Goal: Information Seeking & Learning: Learn about a topic

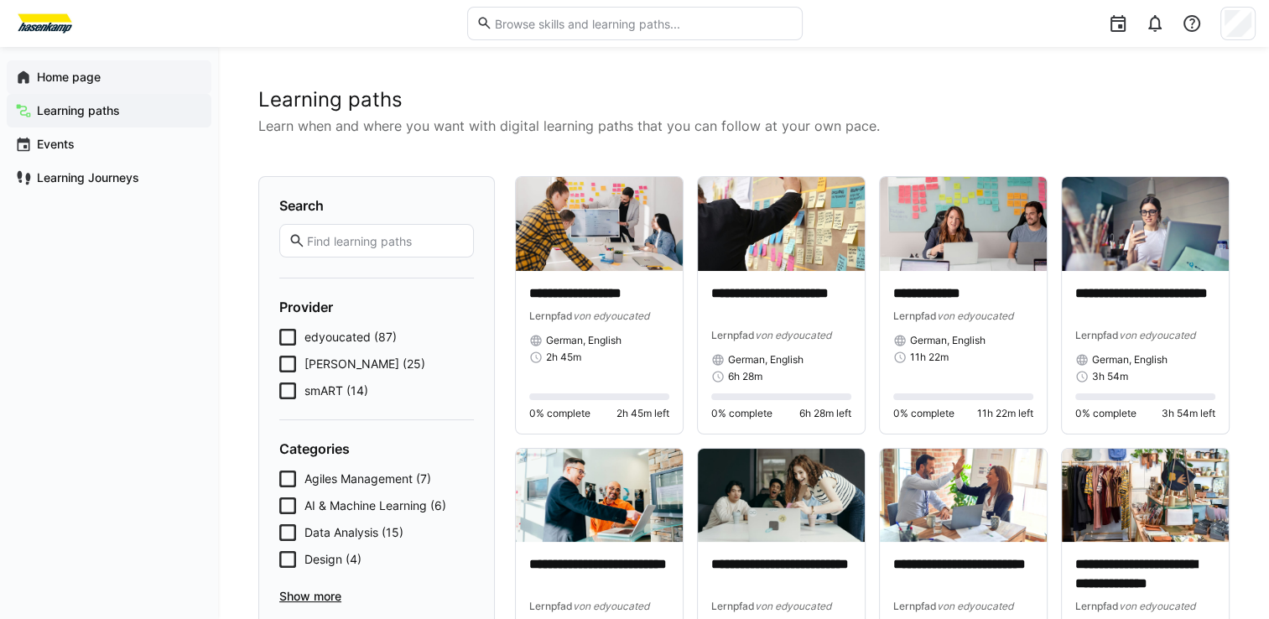
click at [94, 80] on font "Home page" at bounding box center [69, 77] width 64 height 14
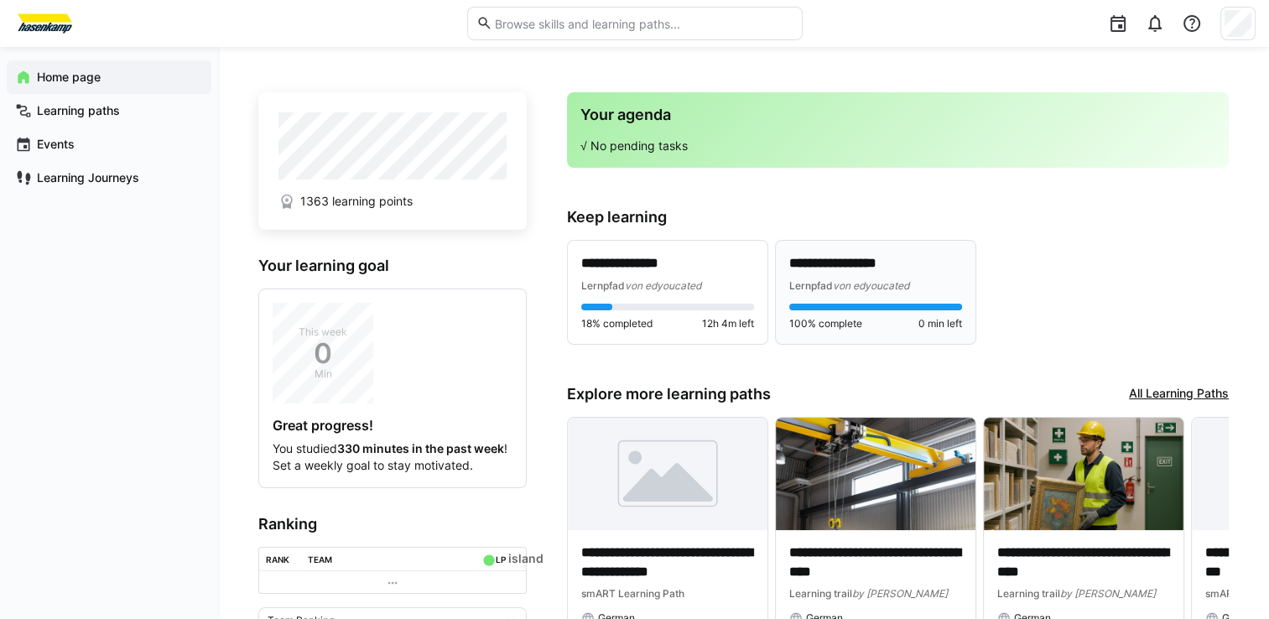
click at [886, 270] on p "**********" at bounding box center [875, 263] width 173 height 19
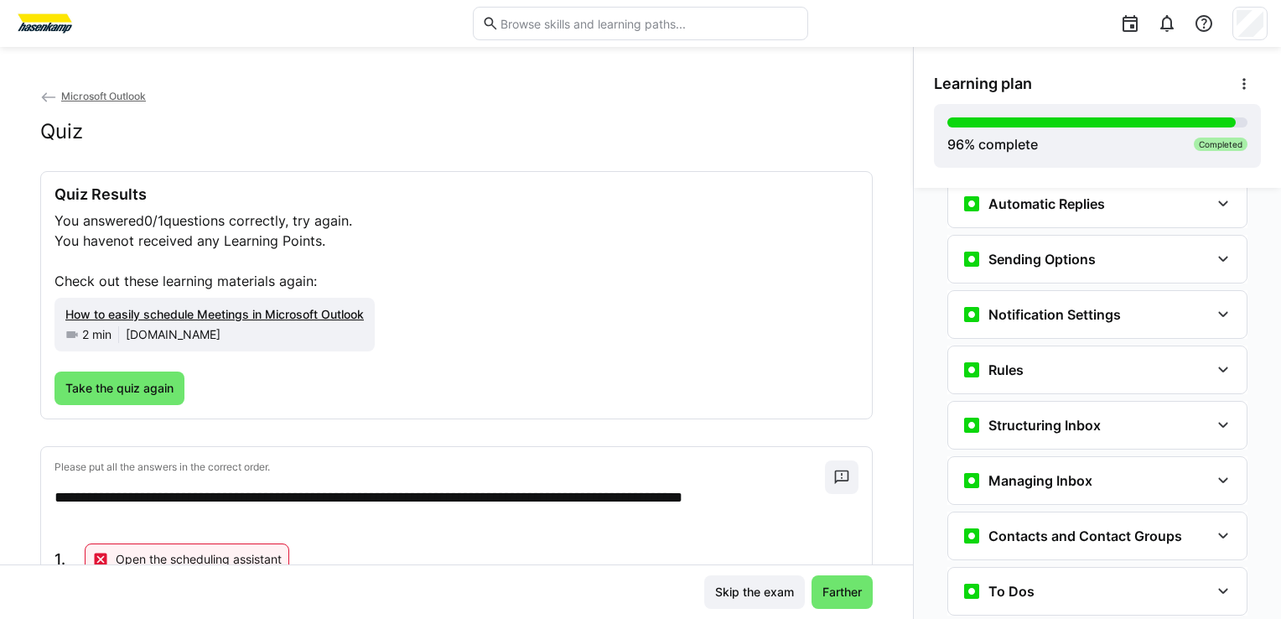
scroll to position [577, 0]
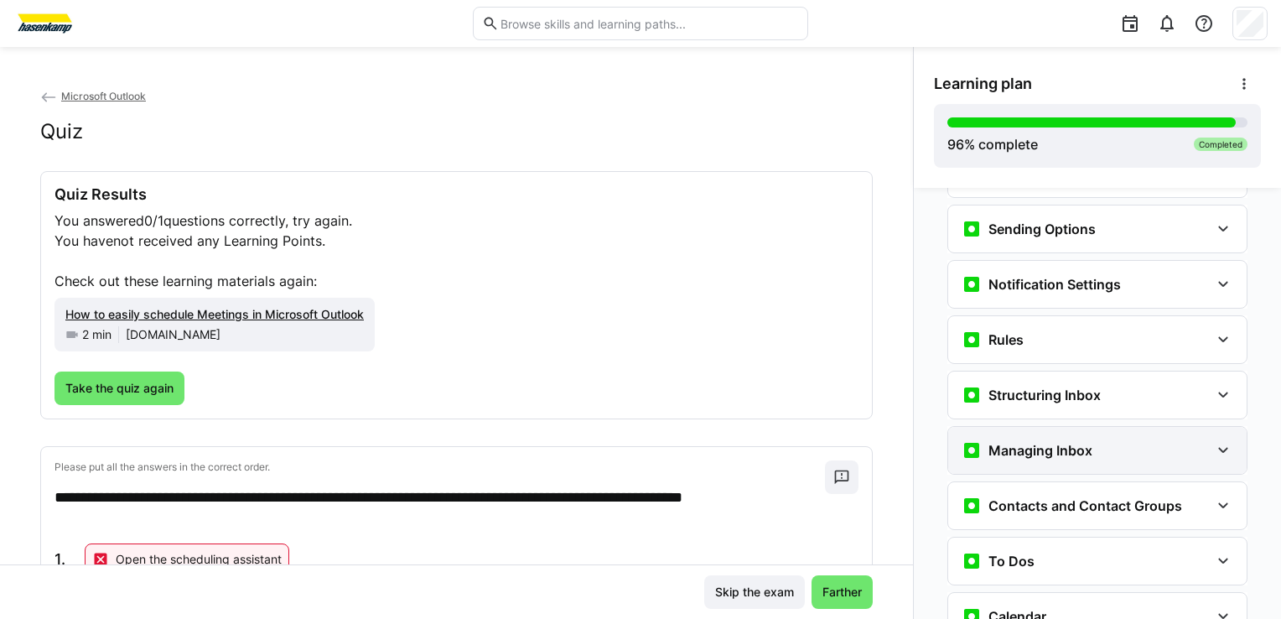
click at [1213, 452] on eds-icon at bounding box center [1223, 450] width 20 height 20
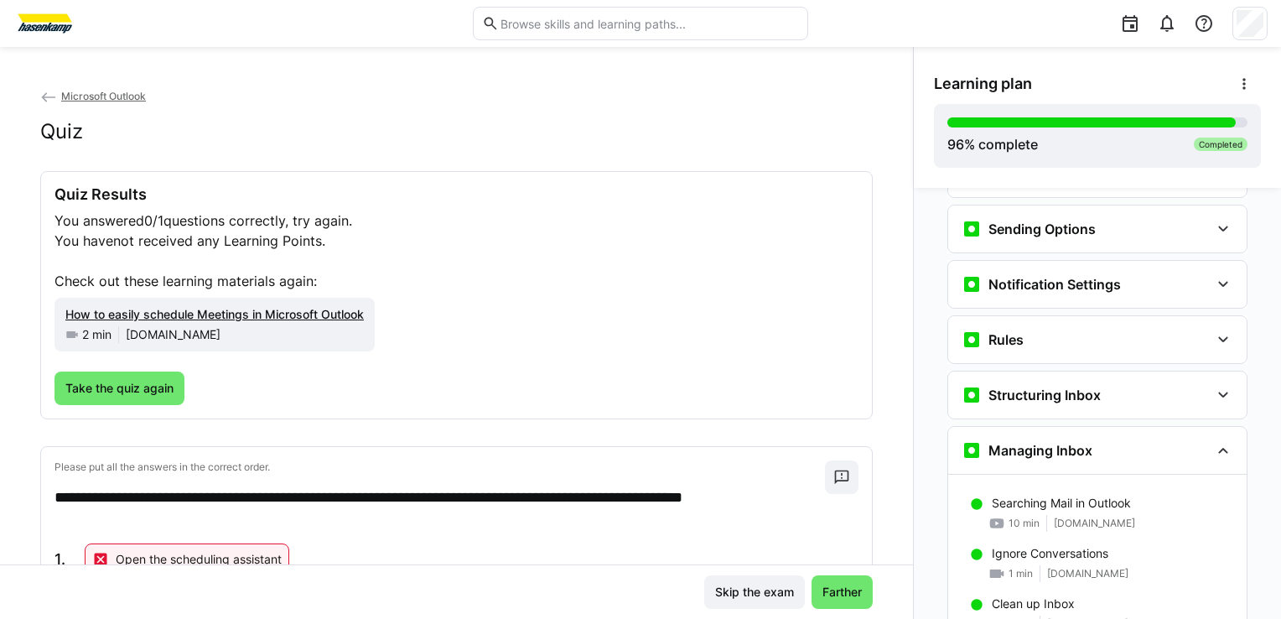
drag, startPoint x: 1280, startPoint y: 377, endPoint x: 1279, endPoint y: 395, distance: 17.7
click at [1268, 395] on div "Microsoft Outlook | Learning Path Guide Microsoft Outlook | Learning Path Guide…" at bounding box center [1097, 403] width 367 height 431
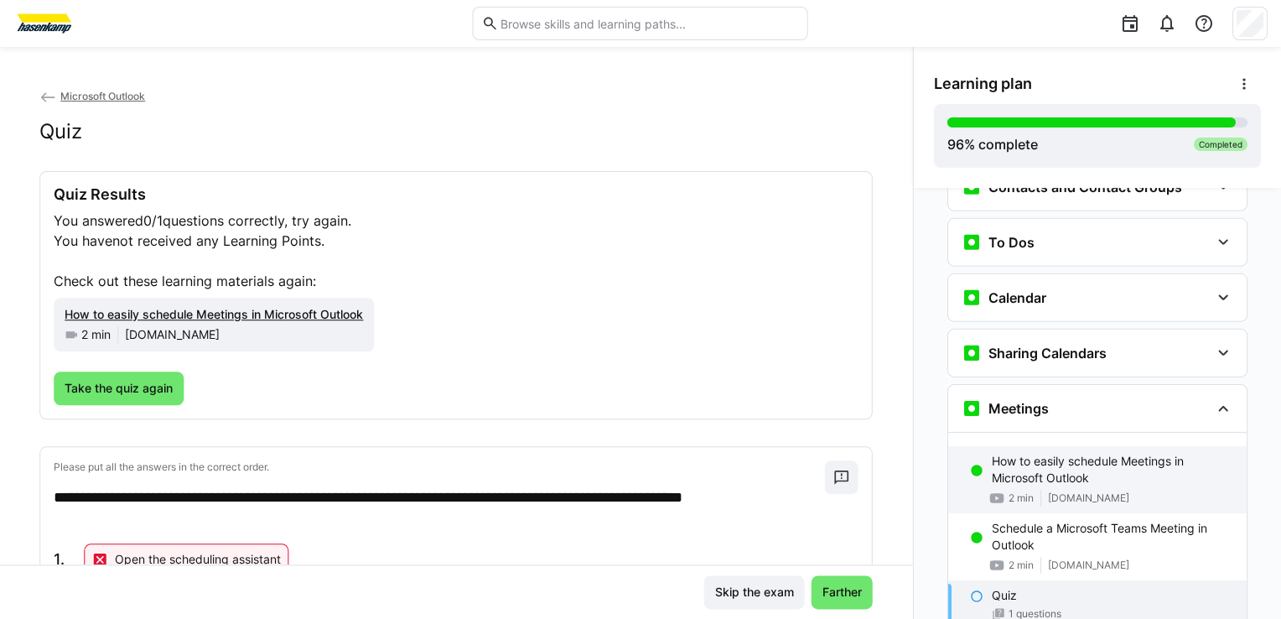
scroll to position [0, 0]
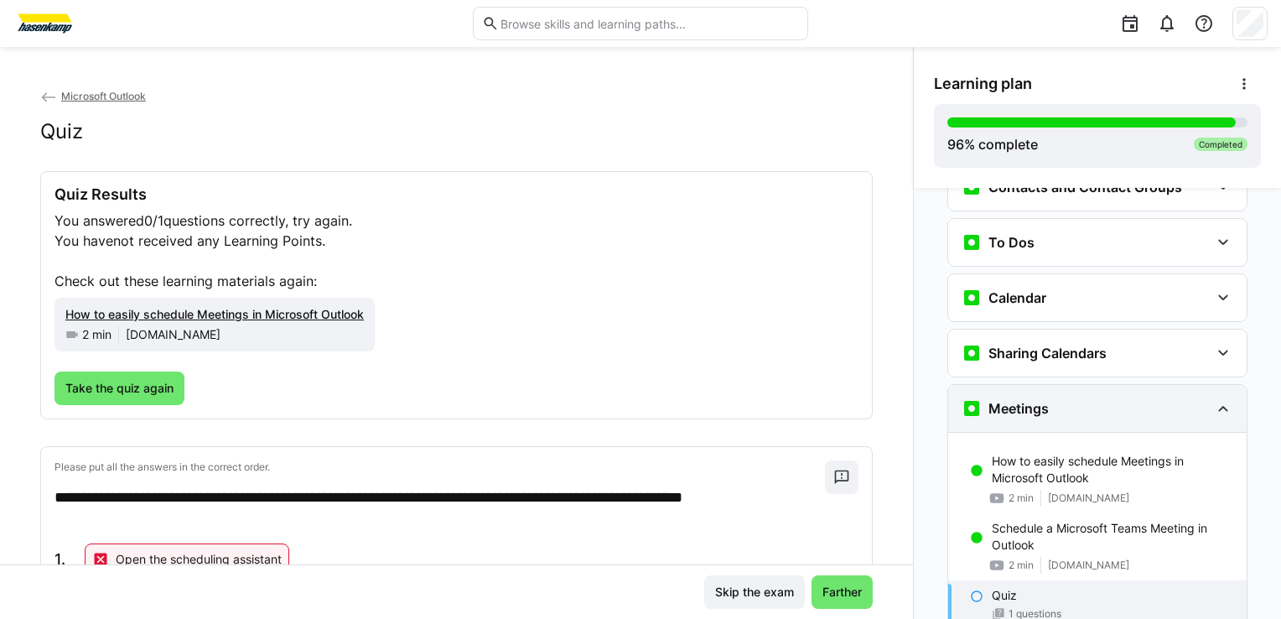
click at [1216, 404] on eds-icon at bounding box center [1223, 408] width 20 height 20
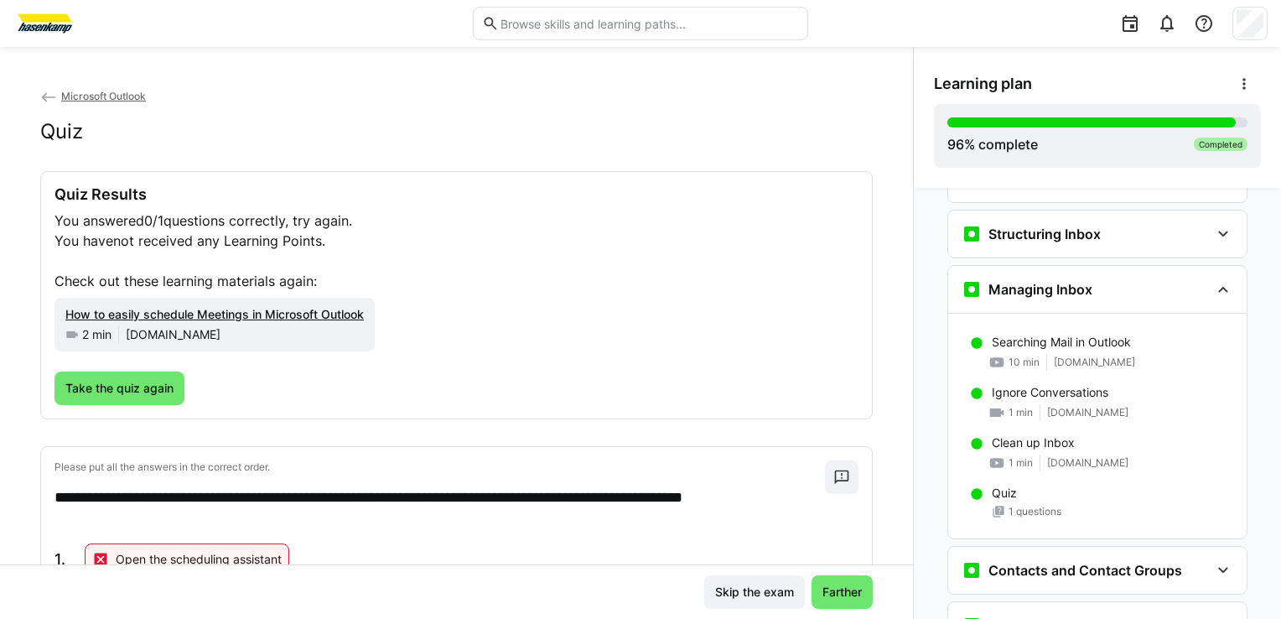
scroll to position [725, 0]
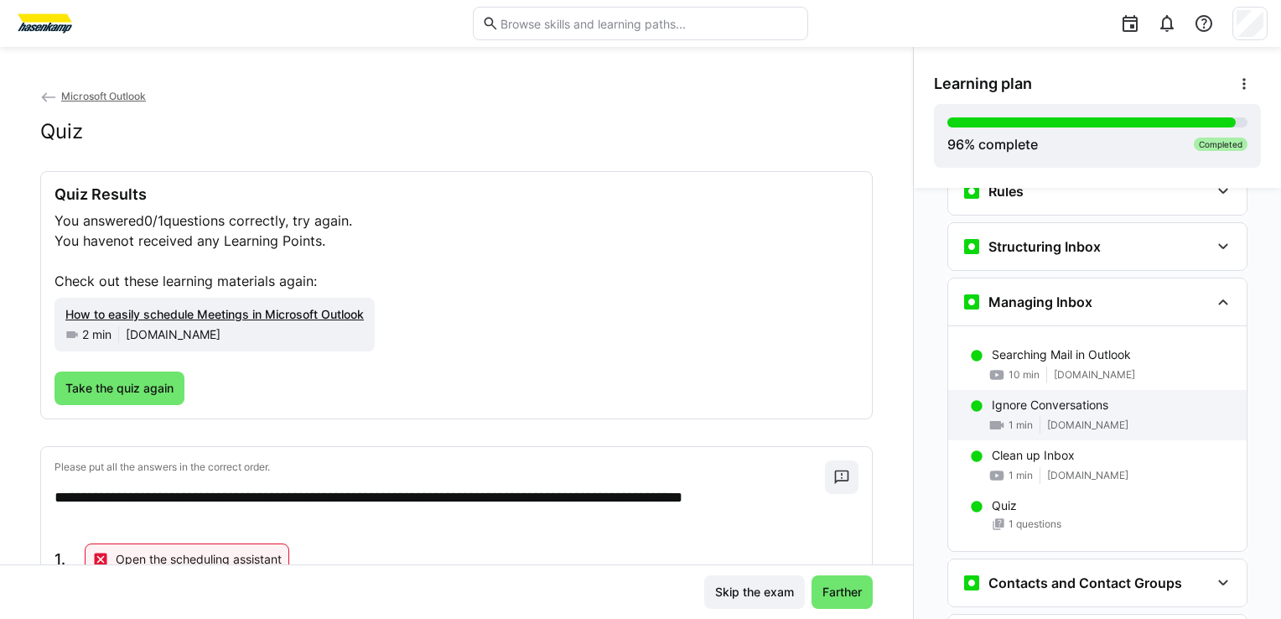
click at [1113, 403] on div "Ignore Conversations" at bounding box center [1112, 405] width 241 height 17
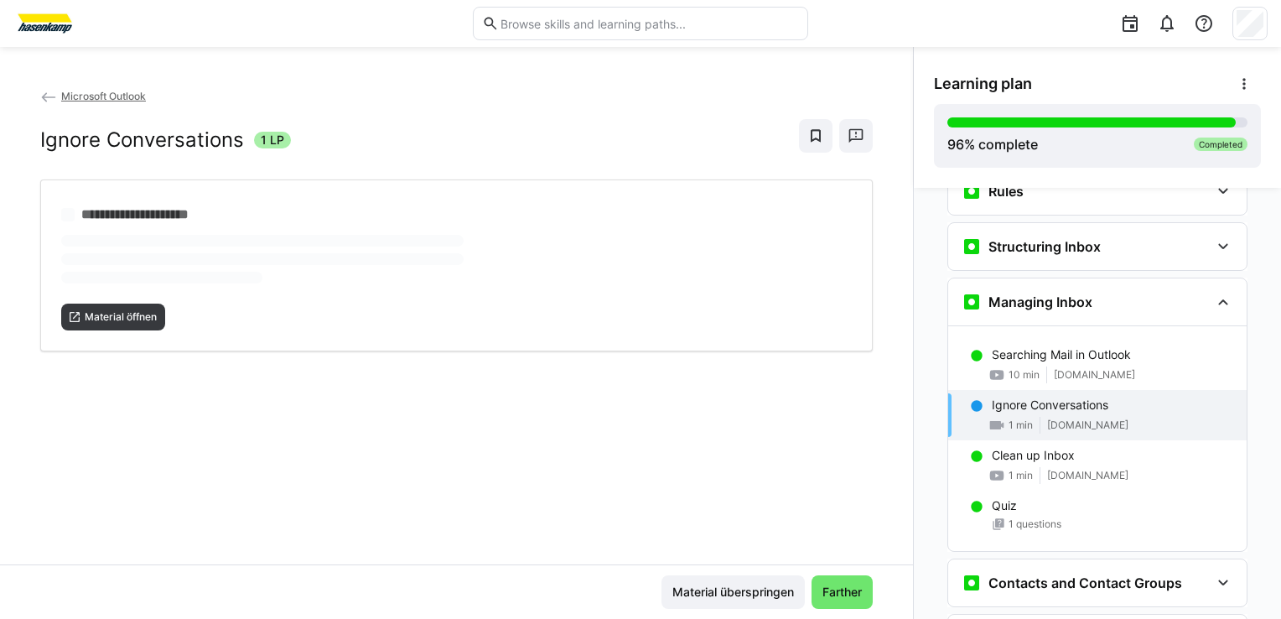
scroll to position [810, 0]
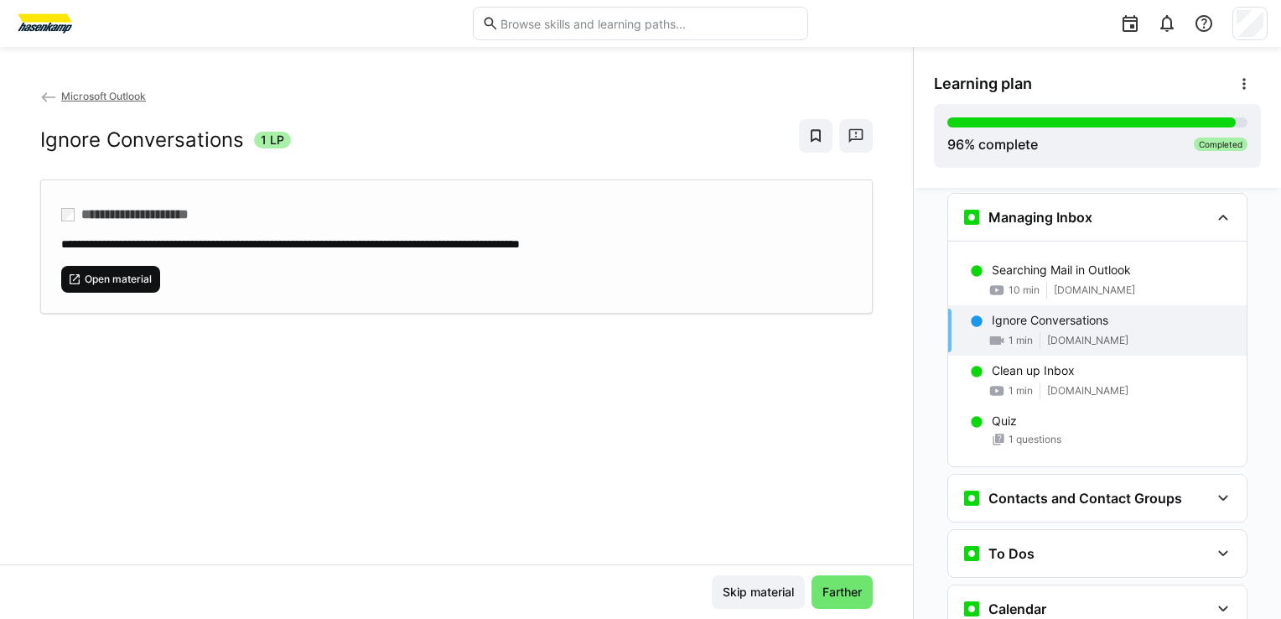
click at [111, 278] on span "Open material" at bounding box center [118, 279] width 70 height 13
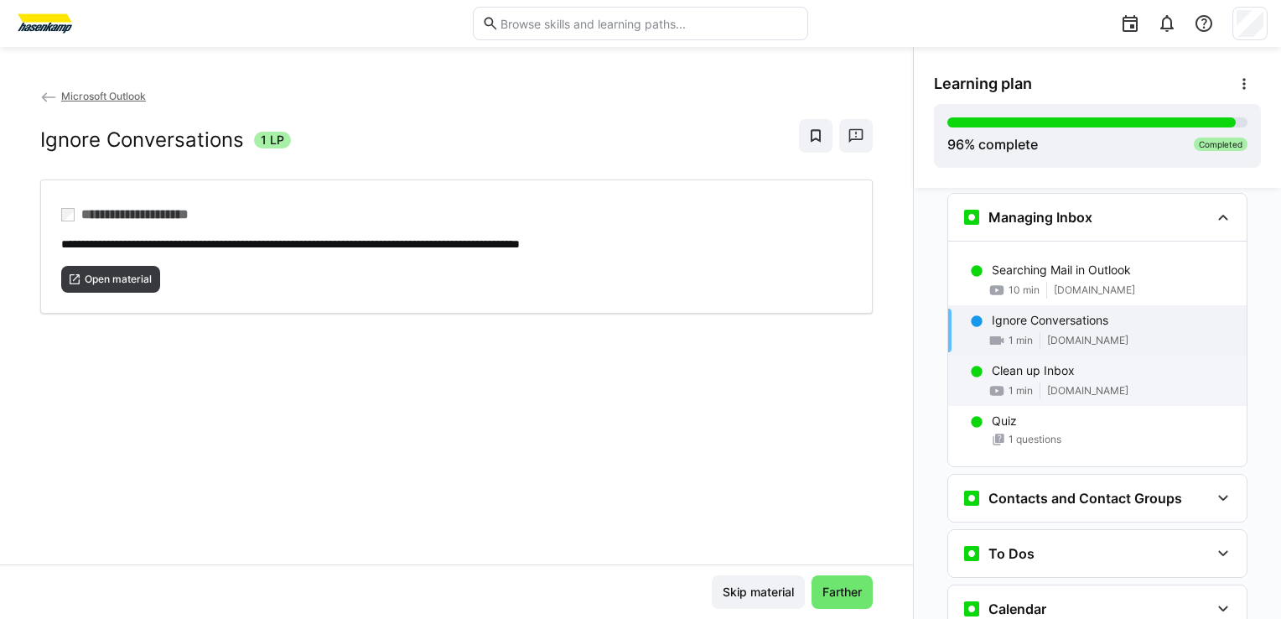
click at [1062, 364] on p "Clean up Inbox" at bounding box center [1033, 370] width 83 height 17
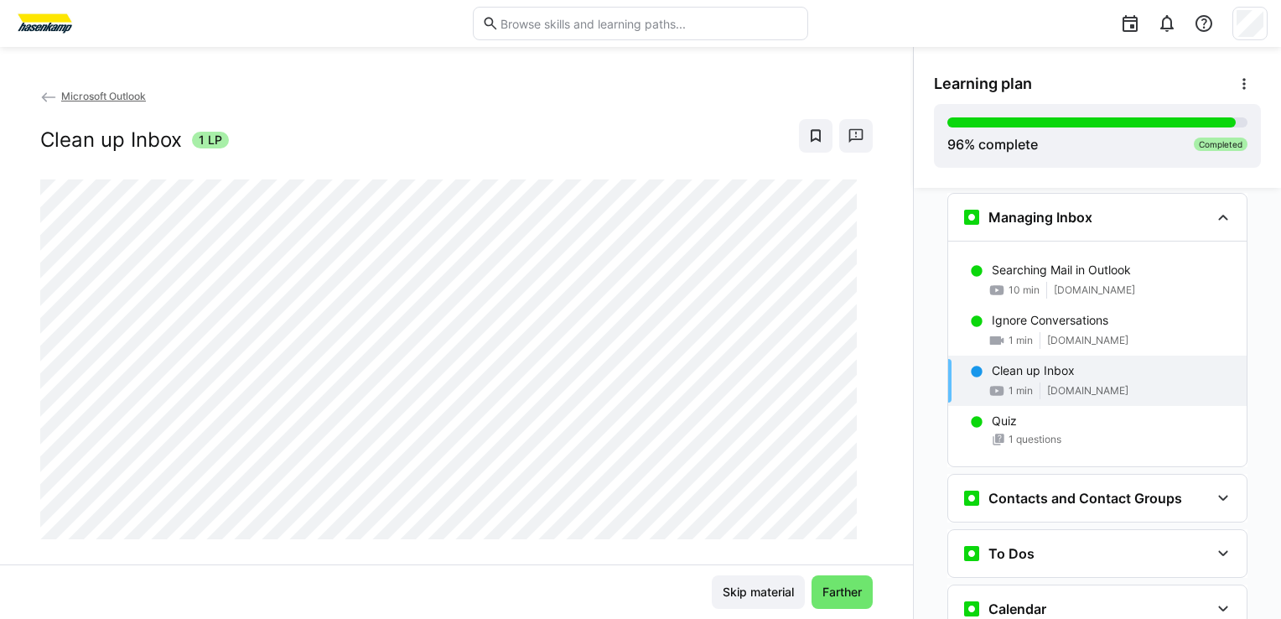
click at [567, 112] on div "Microsoft Outlook Clean up Inbox 1 LP" at bounding box center [456, 133] width 833 height 92
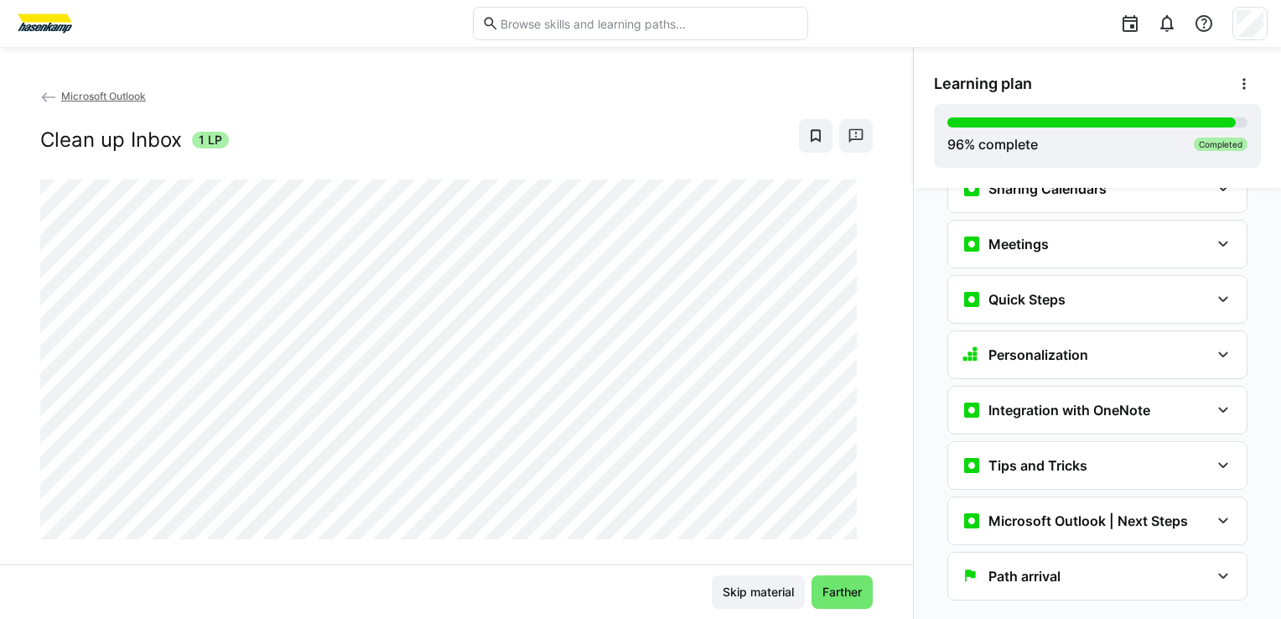
scroll to position [1280, 0]
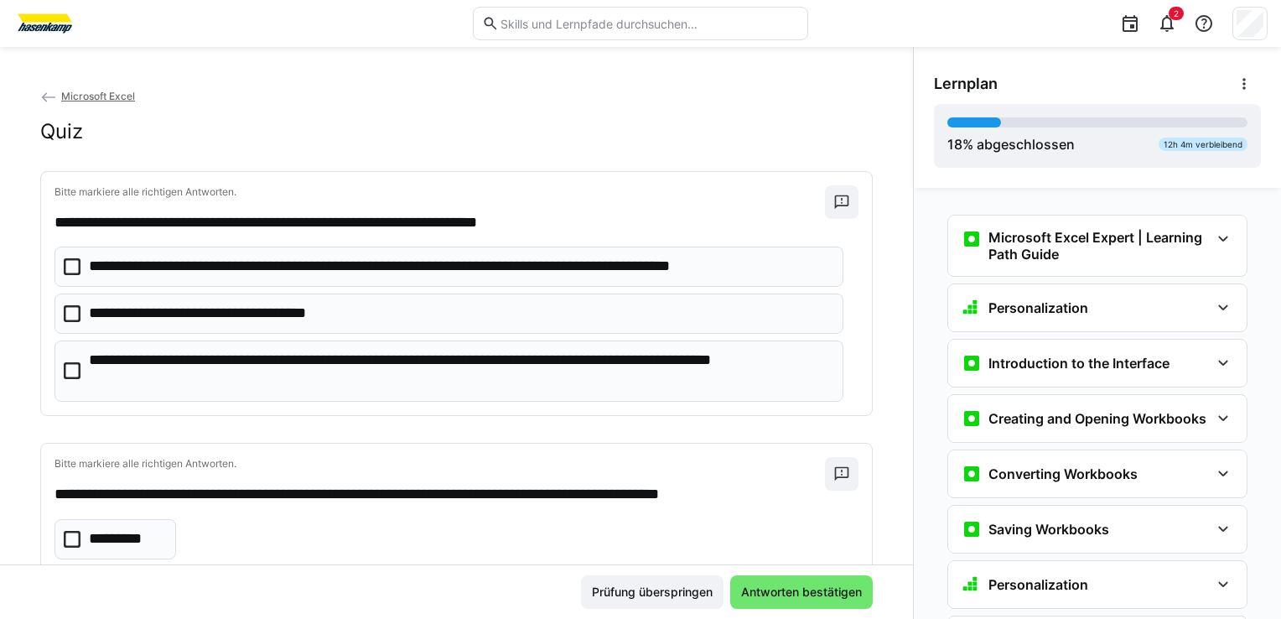
scroll to position [425, 0]
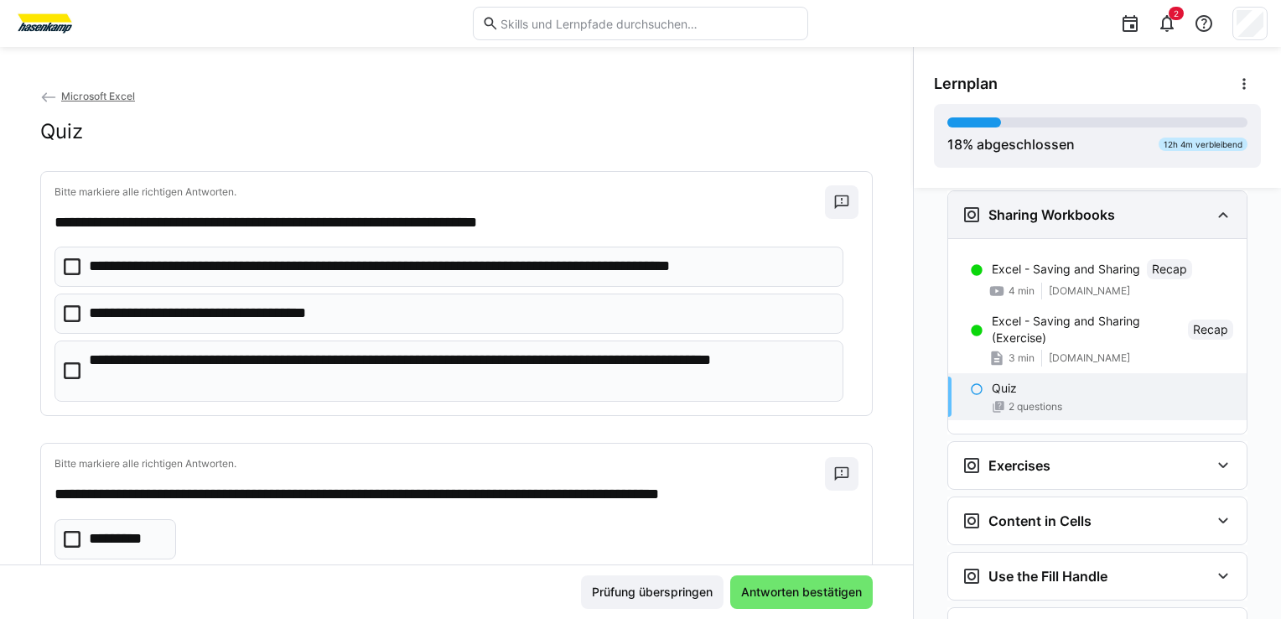
click at [1226, 191] on div "Sharing Workbooks" at bounding box center [1097, 214] width 299 height 47
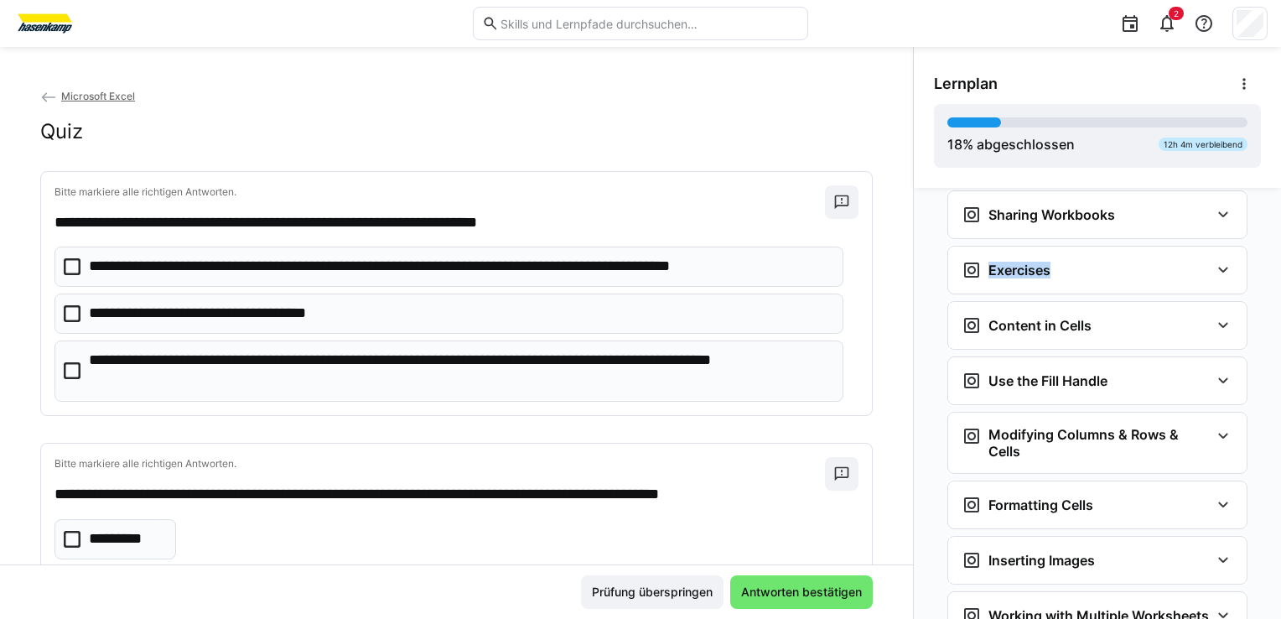
scroll to position [380, 0]
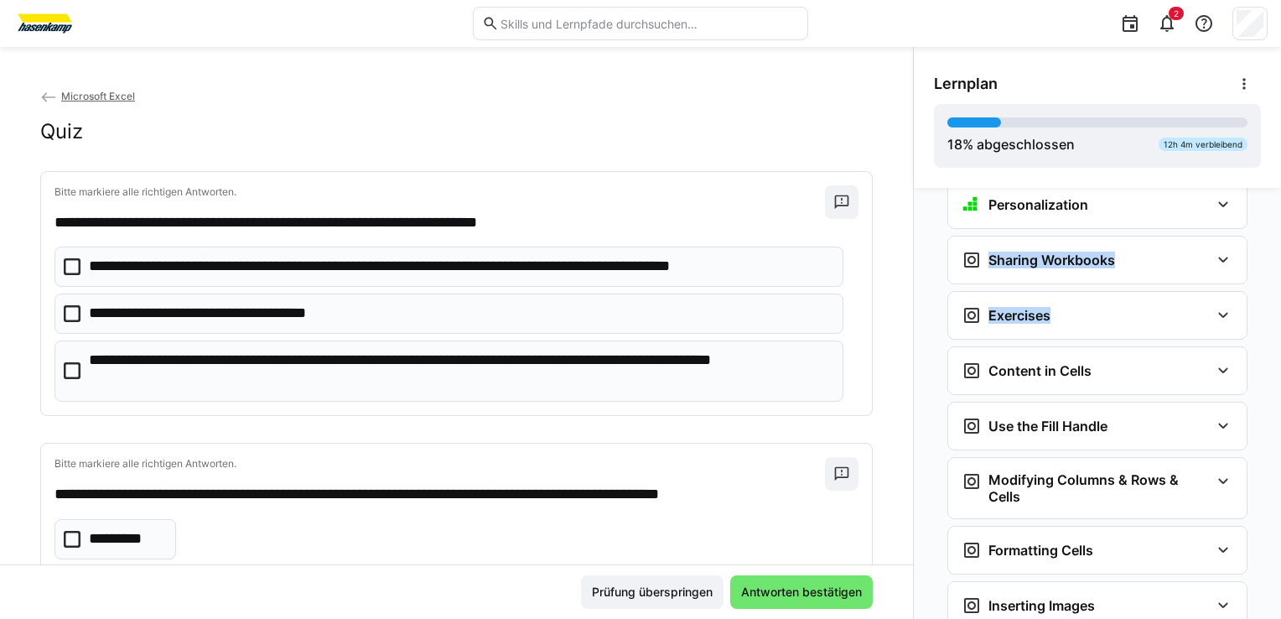
drag, startPoint x: 1280, startPoint y: 245, endPoint x: 1280, endPoint y: 190, distance: 54.5
click at [1280, 190] on html "**********" at bounding box center [640, 309] width 1281 height 619
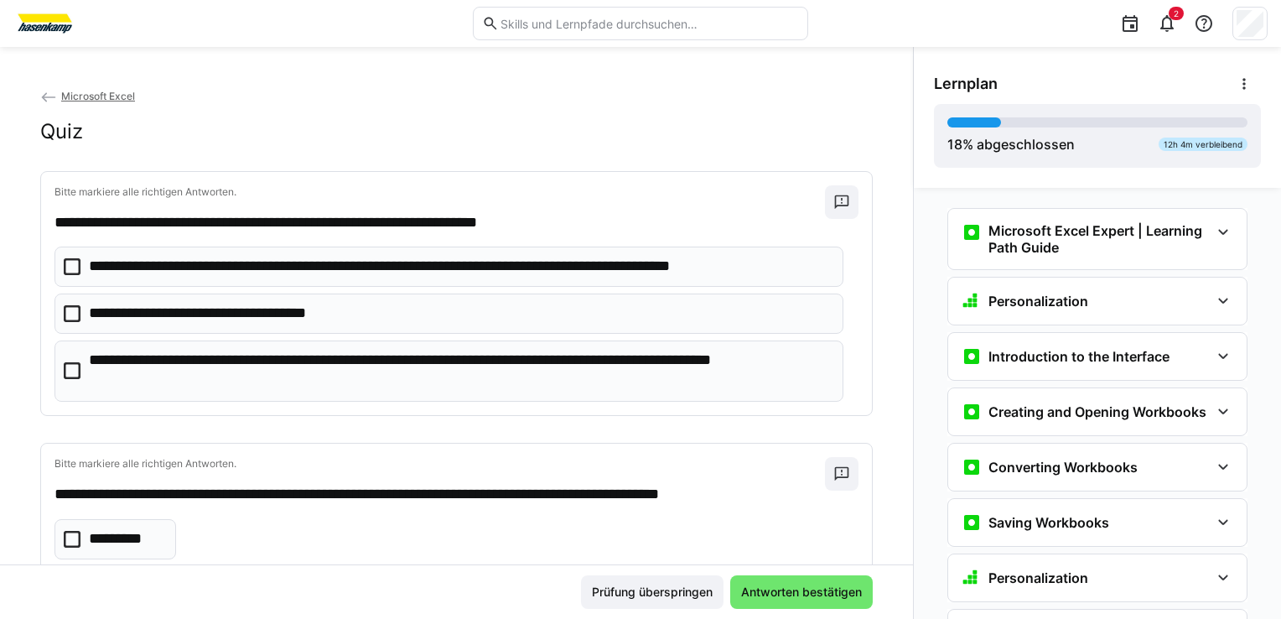
scroll to position [0, 0]
